Goal: Navigation & Orientation: Find specific page/section

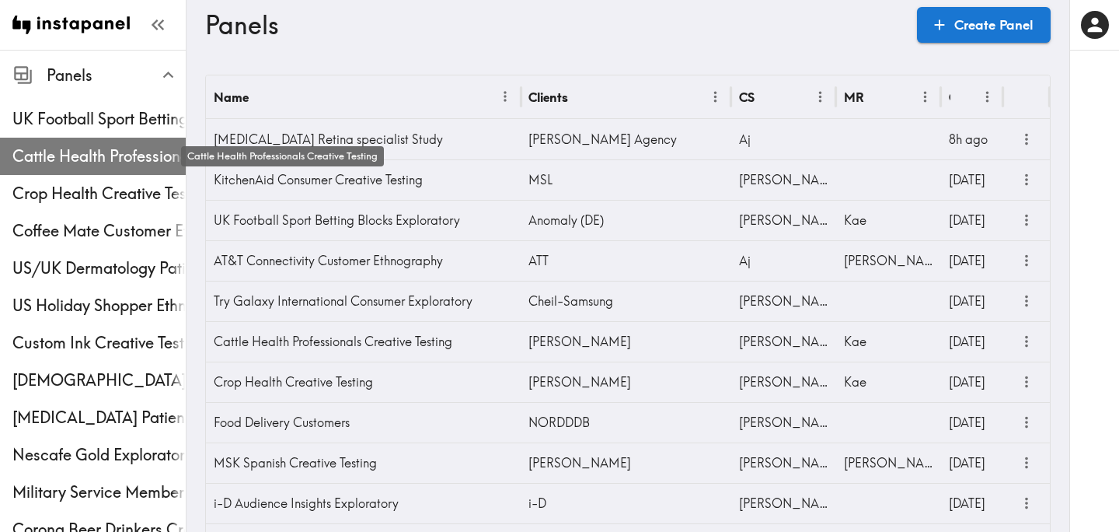
click at [77, 155] on span "Cattle Health Professionals Creative Testing" at bounding box center [98, 156] width 173 height 22
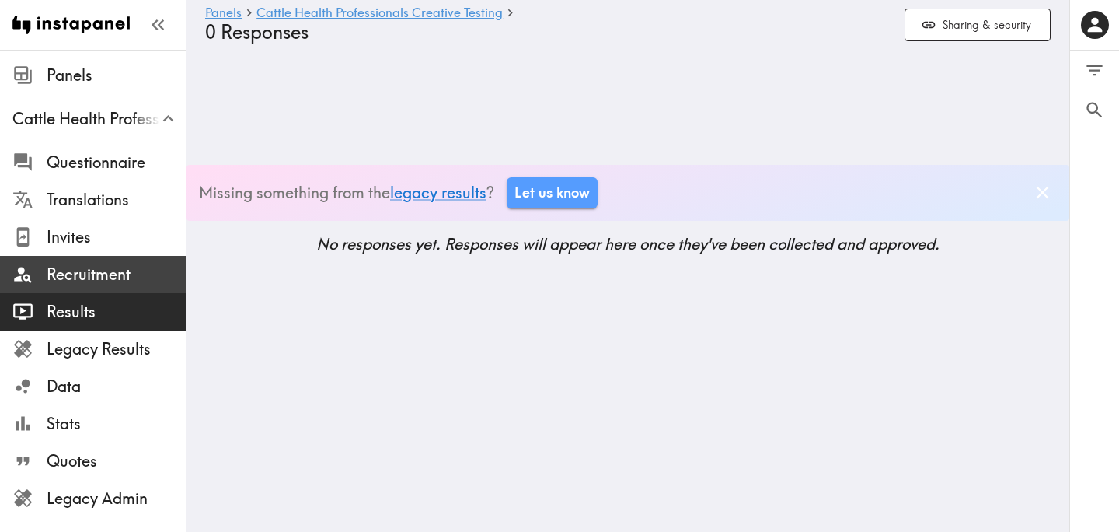
click at [84, 272] on span "Recruitment" at bounding box center [116, 275] width 139 height 22
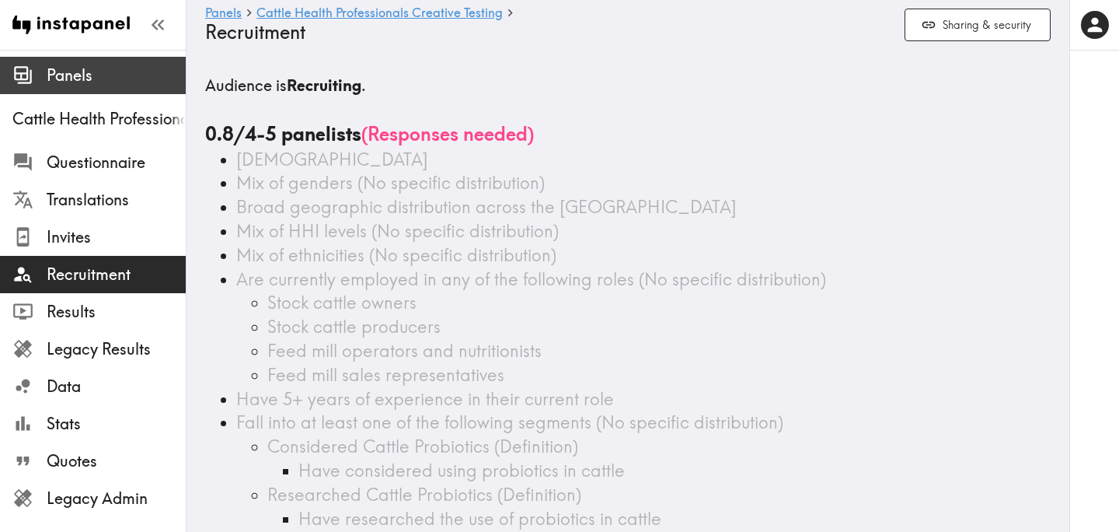
click at [92, 75] on span "Panels" at bounding box center [116, 76] width 139 height 22
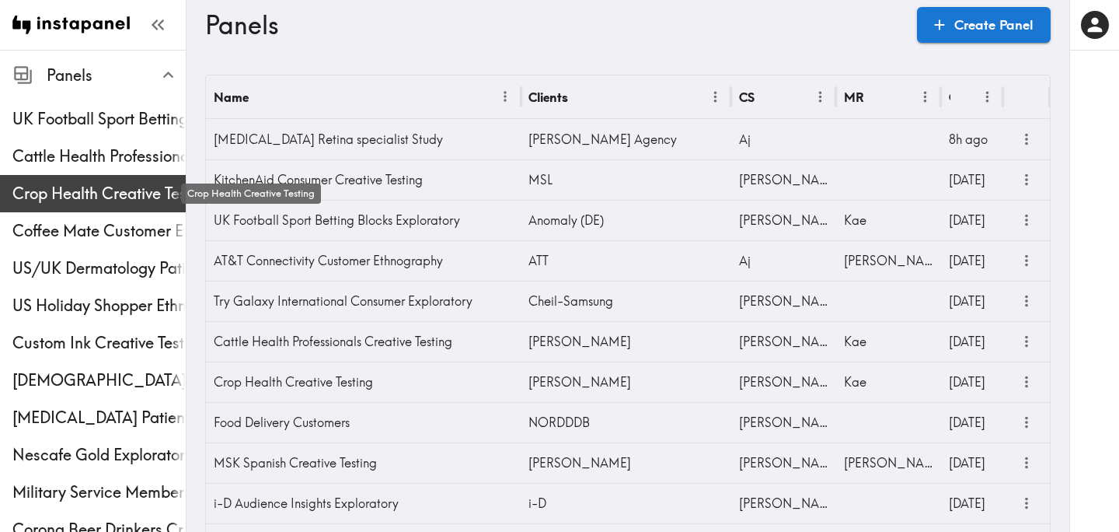
click at [67, 203] on span "Crop Health Creative Testing" at bounding box center [98, 194] width 173 height 22
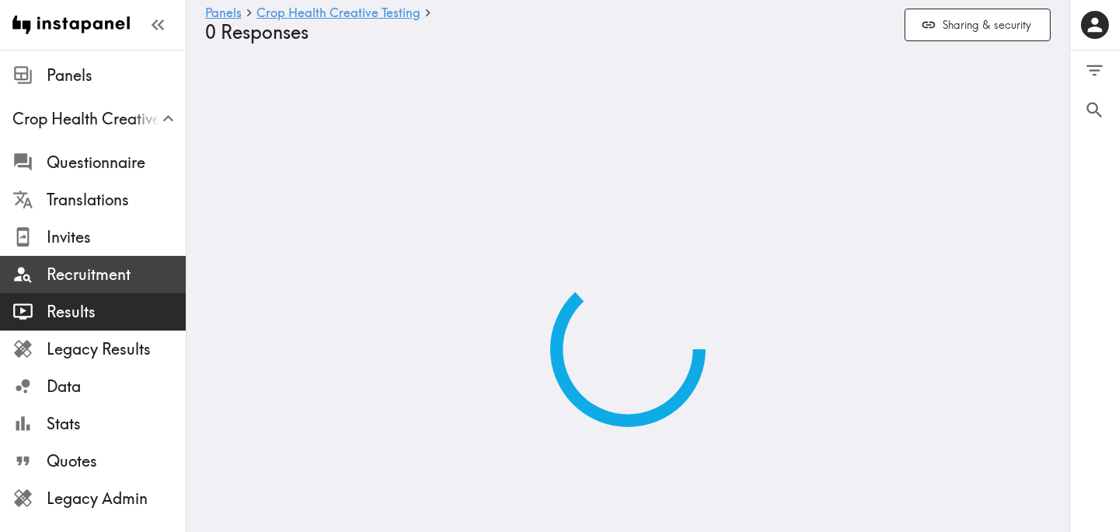
click at [69, 270] on span "Recruitment" at bounding box center [116, 275] width 139 height 22
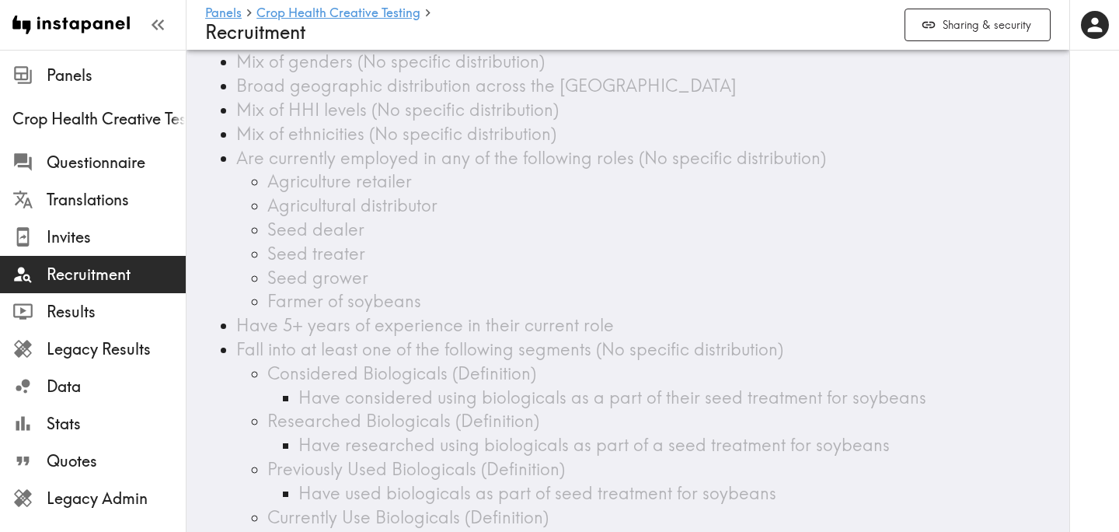
scroll to position [189, 0]
